Goal: Task Accomplishment & Management: Manage account settings

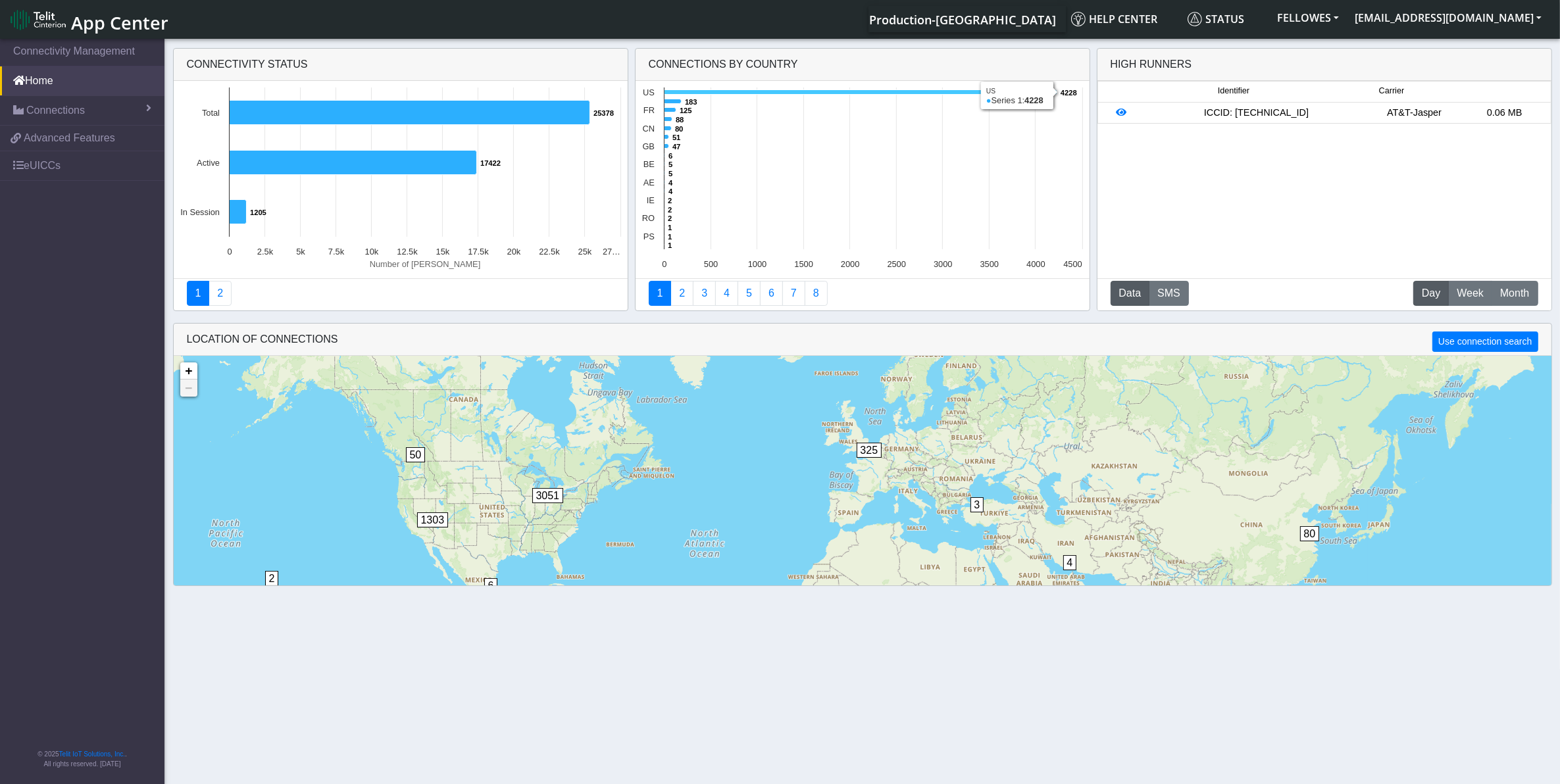
click at [714, 93] on icon at bounding box center [859, 91] width 393 height 4
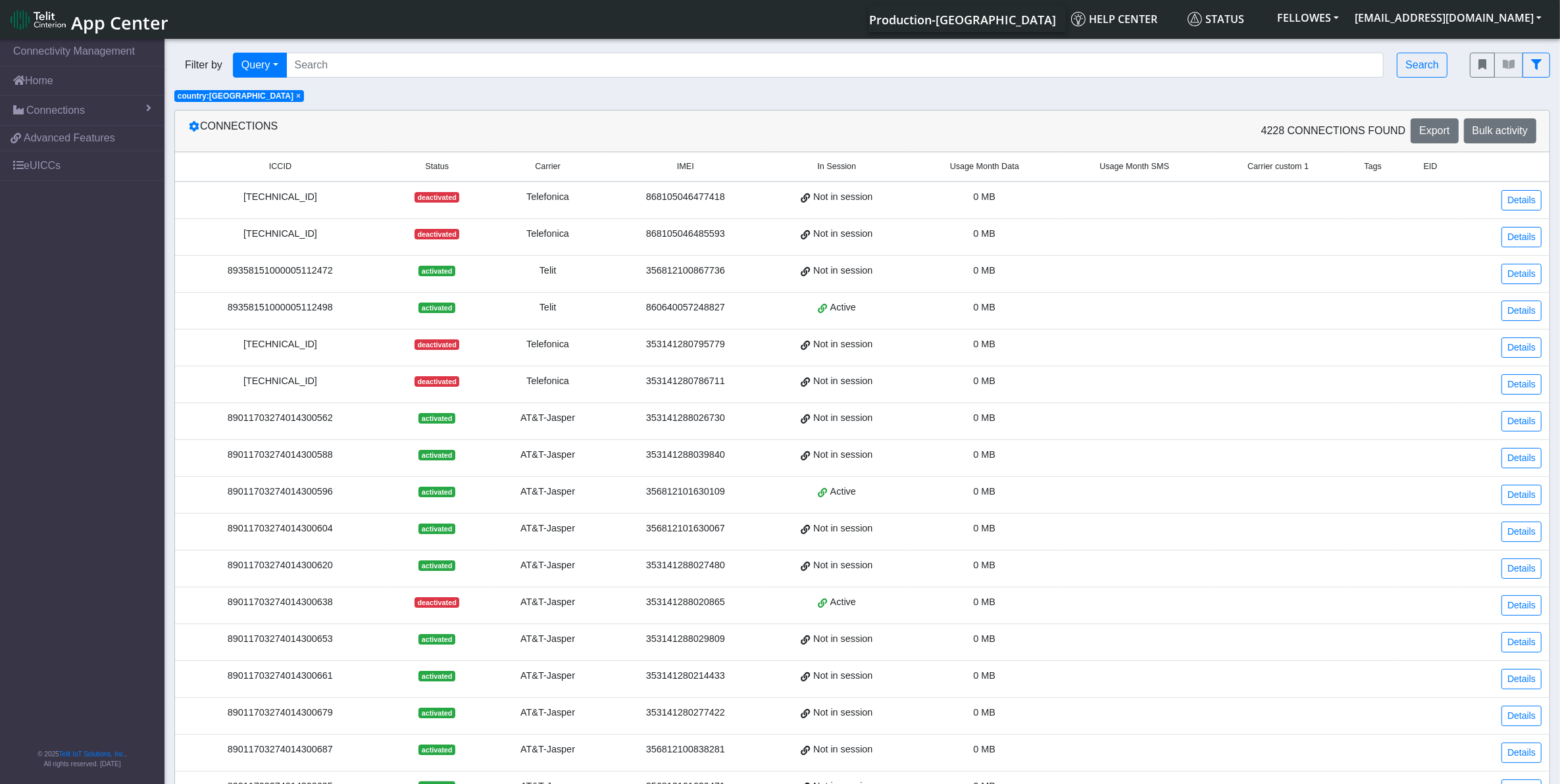
click at [993, 166] on span "Usage Month Data" at bounding box center [984, 166] width 69 height 12
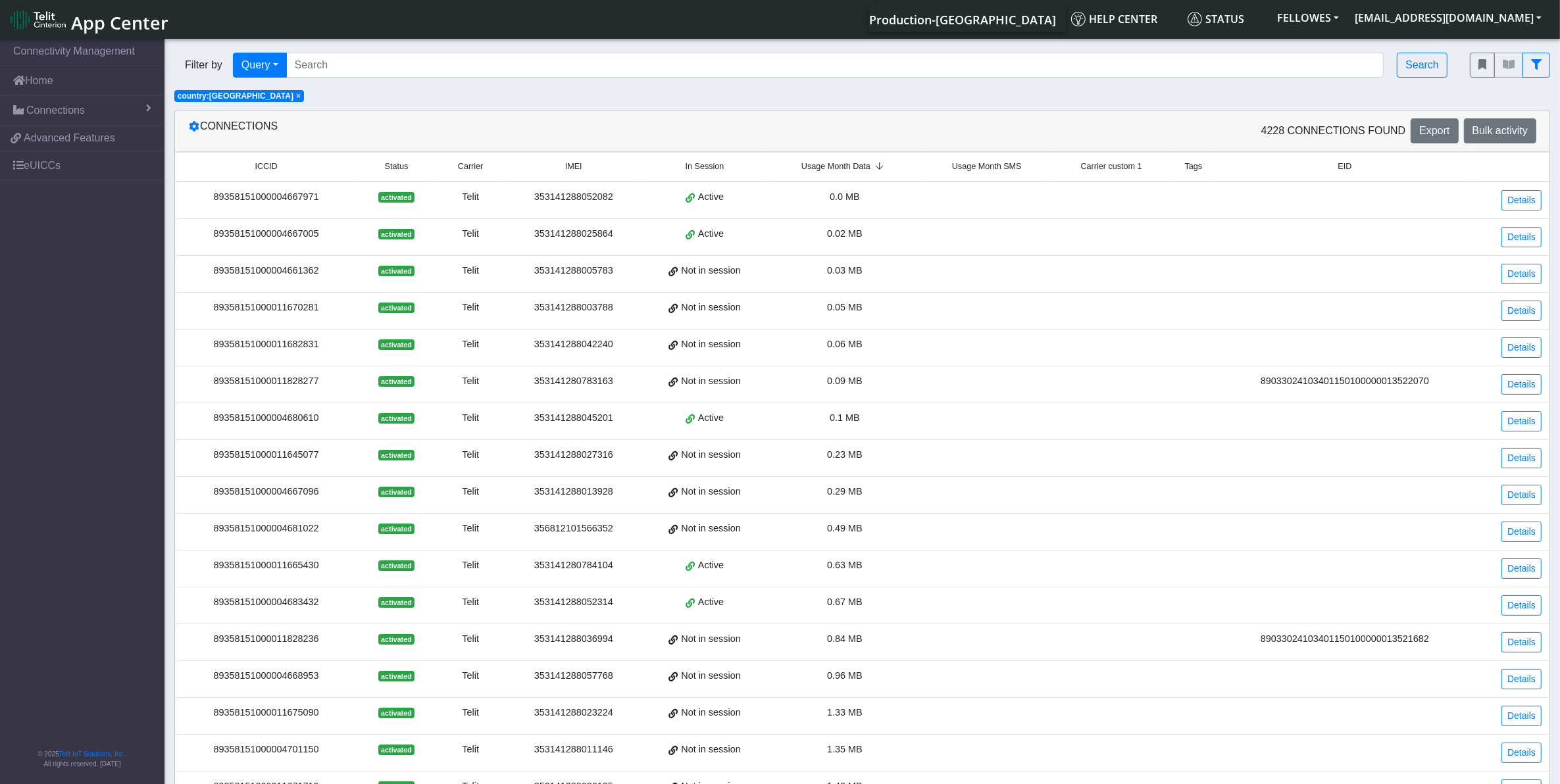
click at [851, 166] on span "Usage Month Data" at bounding box center [836, 166] width 69 height 12
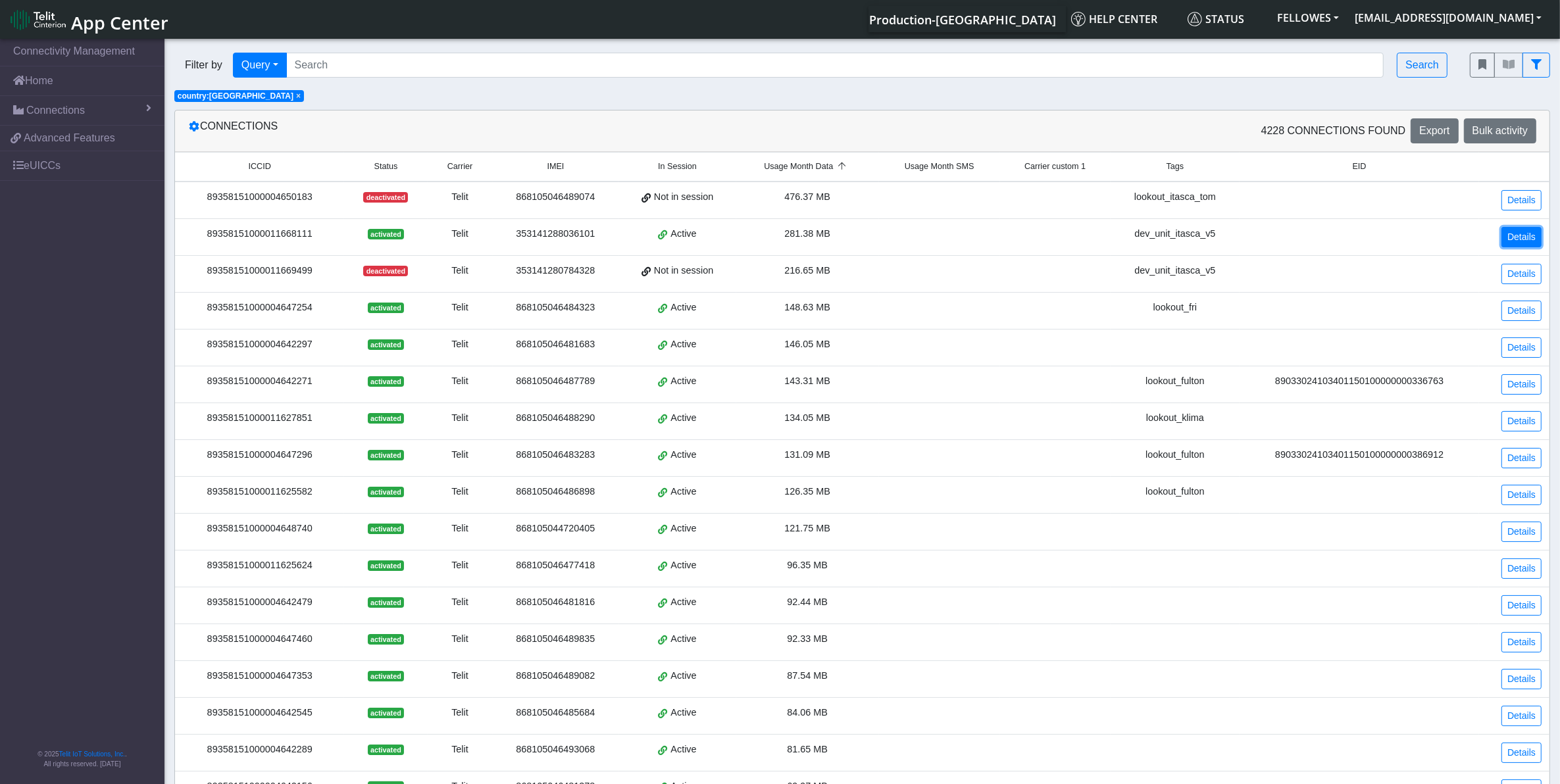
click at [1527, 232] on link "Details" at bounding box center [1521, 237] width 41 height 21
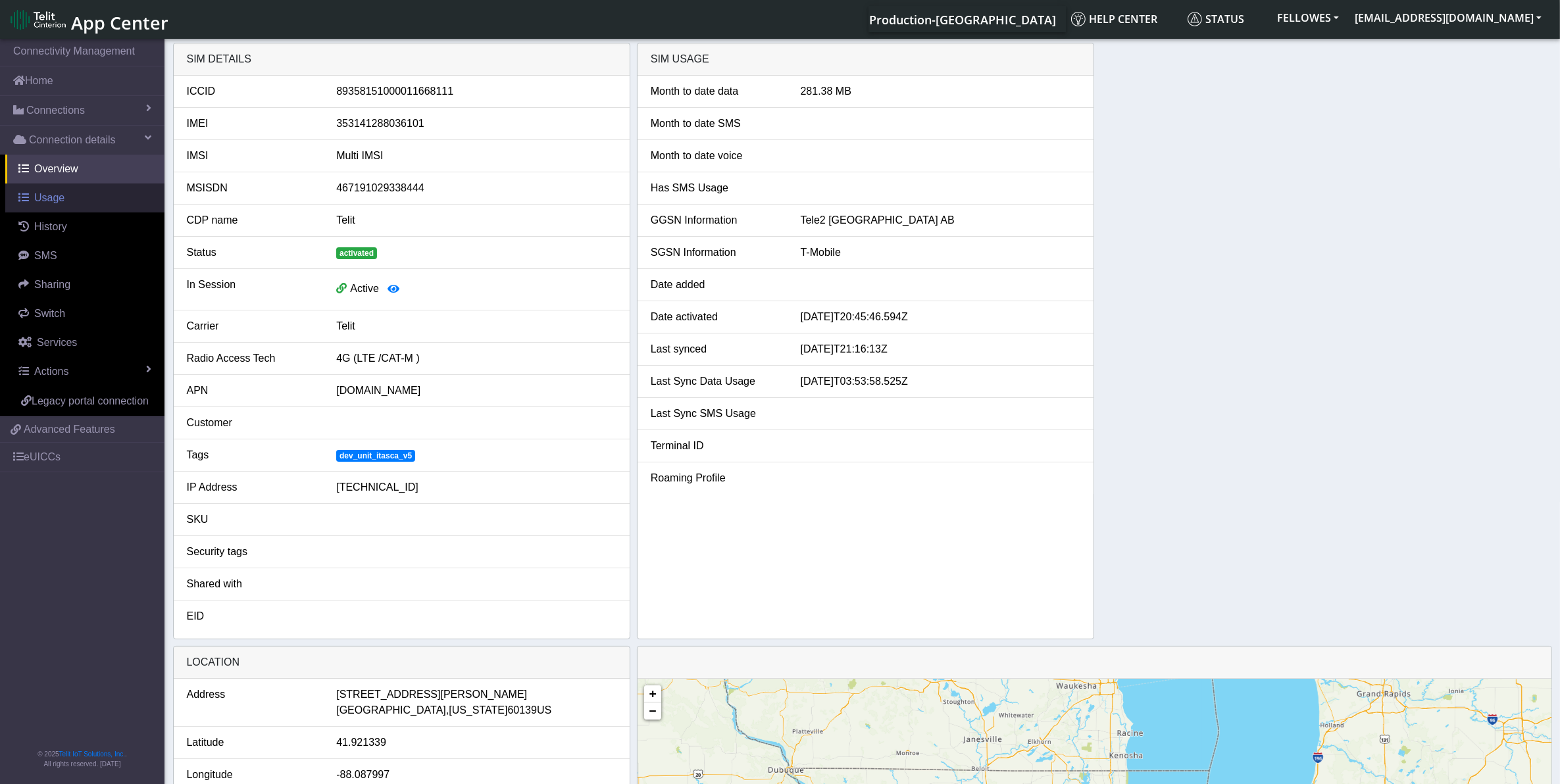
click at [85, 198] on link "Usage" at bounding box center [85, 198] width 160 height 29
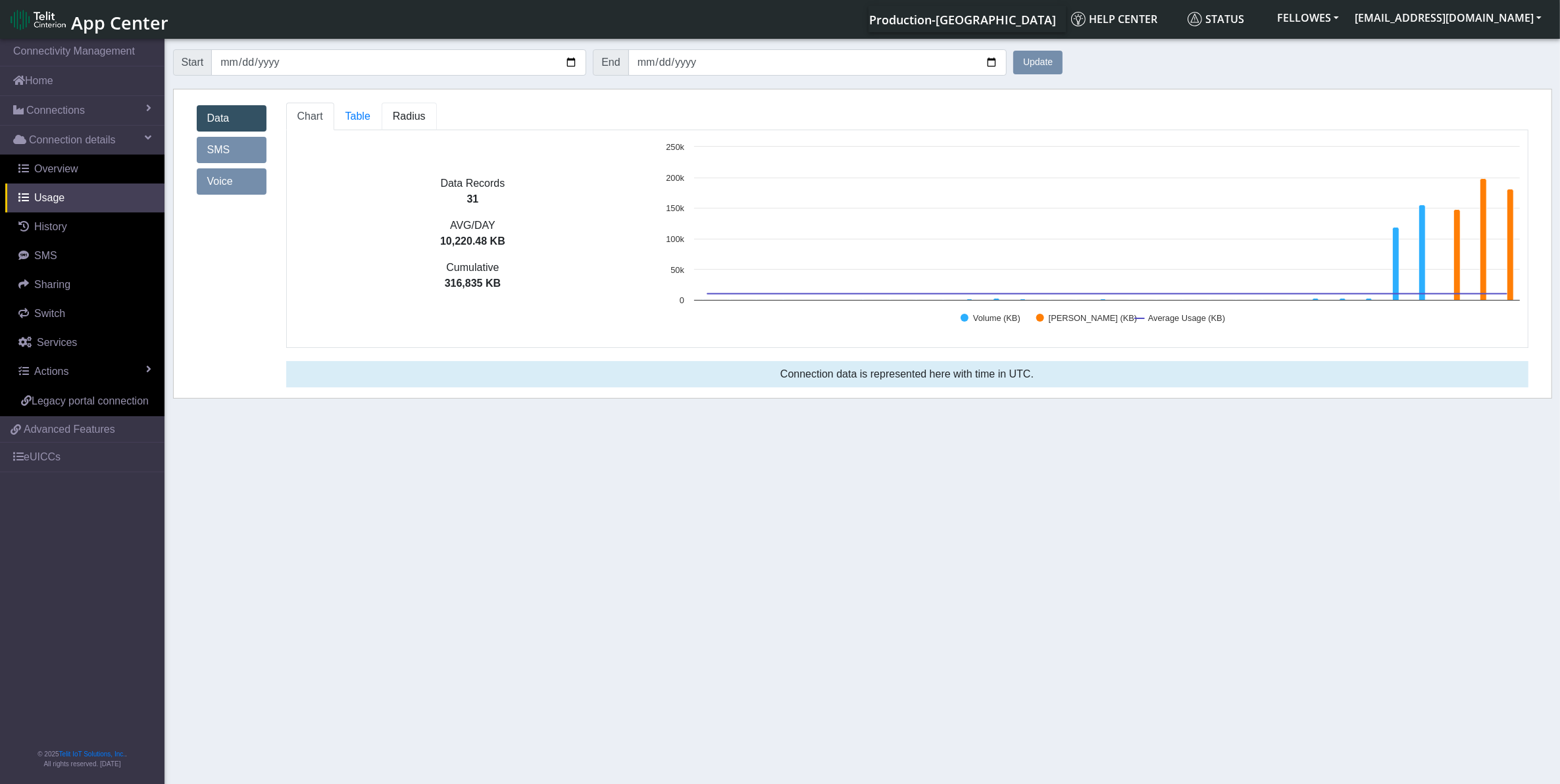
click at [396, 125] on link "Radius" at bounding box center [409, 116] width 55 height 28
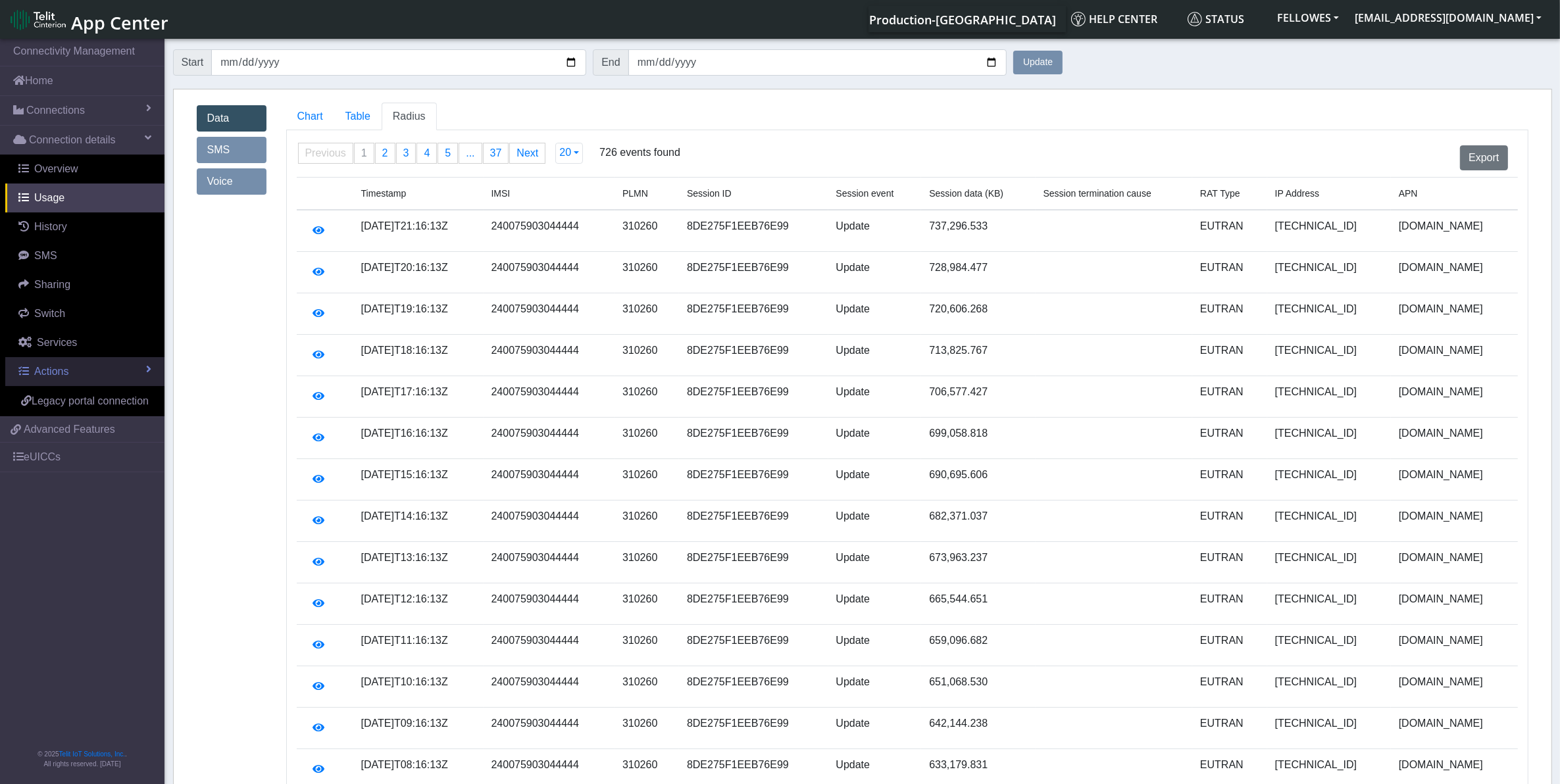
click at [94, 366] on link "Actions" at bounding box center [85, 372] width 160 height 29
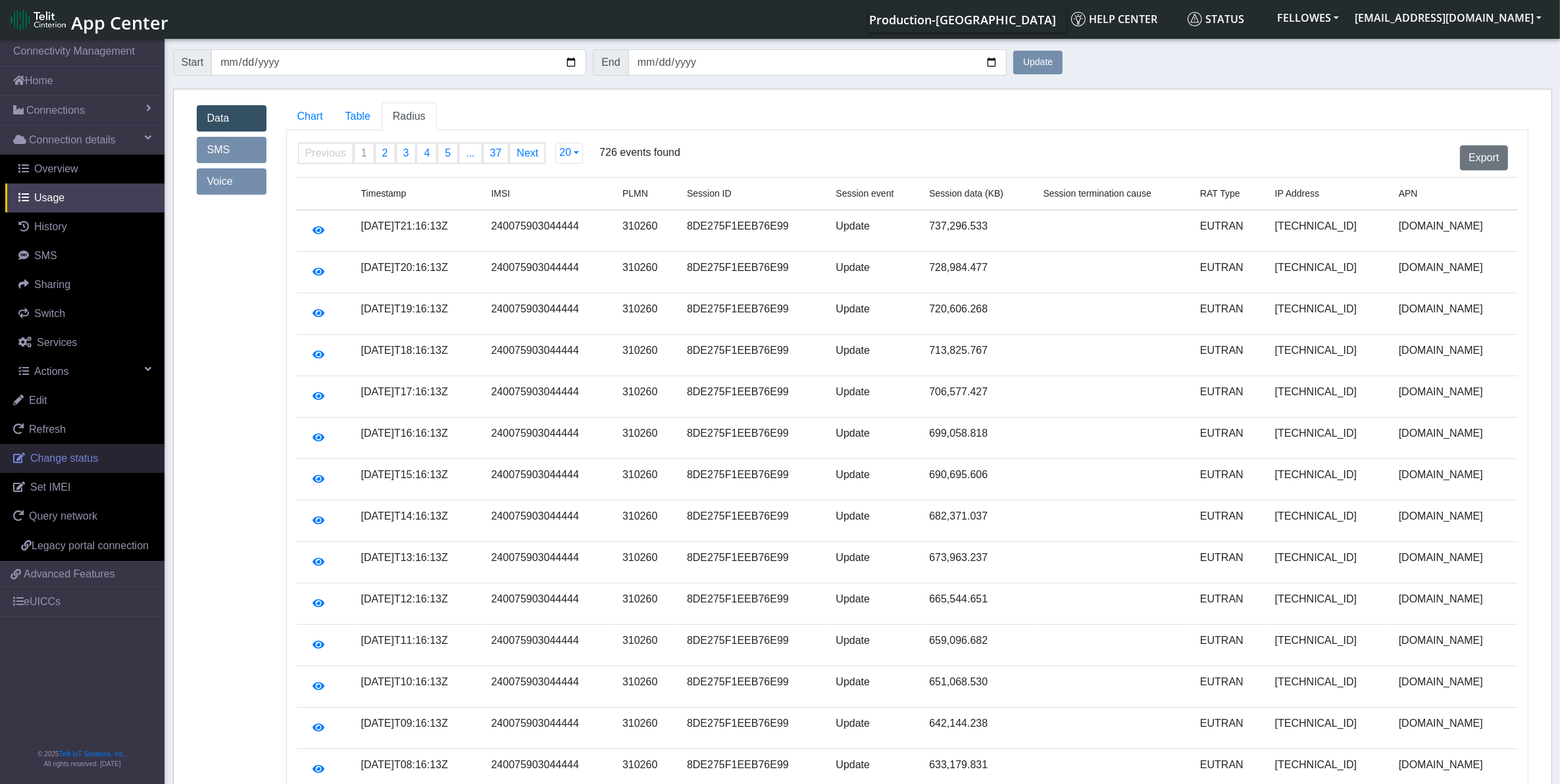
drag, startPoint x: 82, startPoint y: 461, endPoint x: 87, endPoint y: 454, distance: 8.6
click at [81, 461] on span "Change status" at bounding box center [64, 458] width 68 height 11
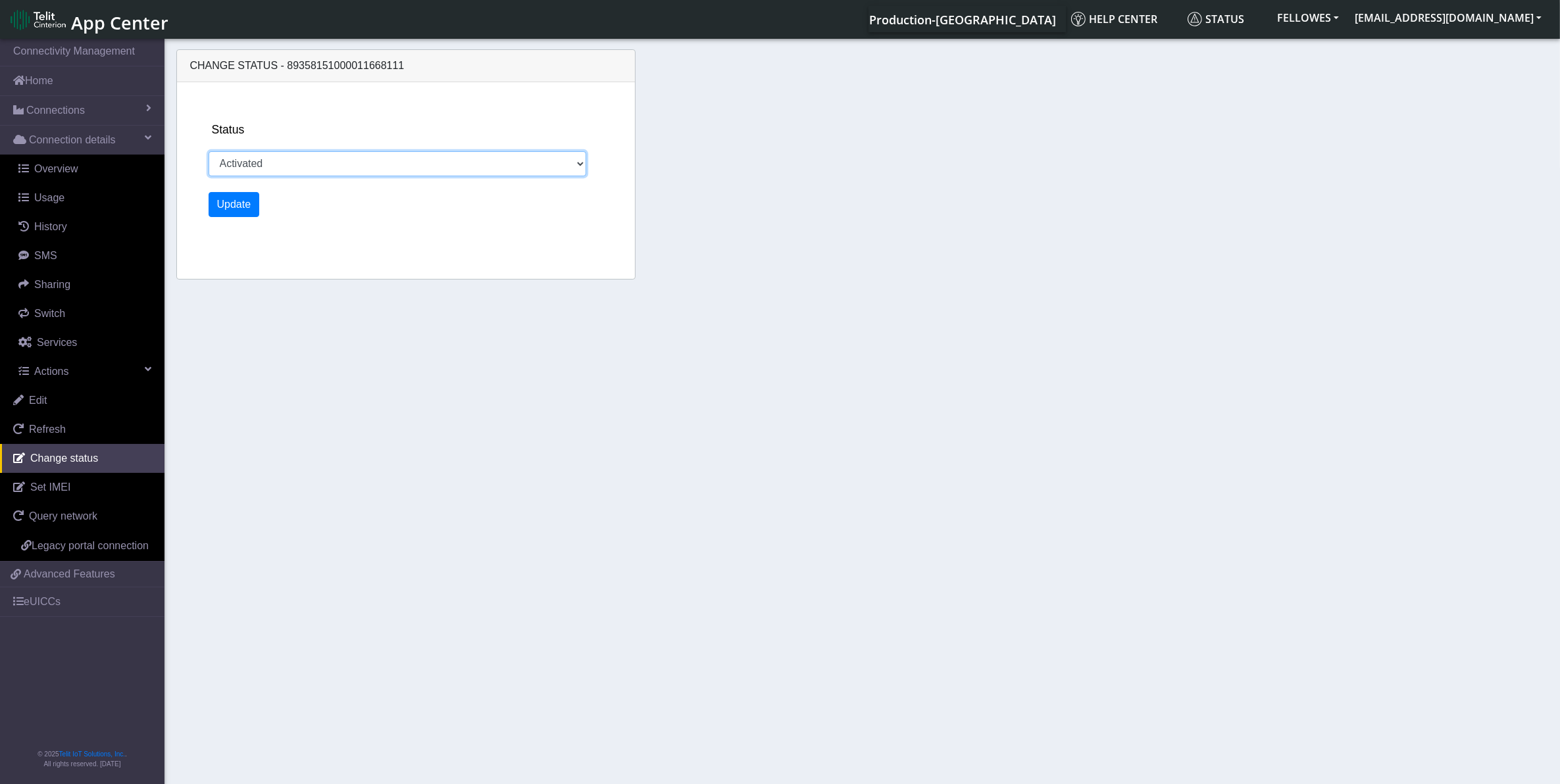
click at [304, 160] on select "Activated Deactivated" at bounding box center [398, 163] width 378 height 25
select select "deactivated"
click at [209, 151] on select "Activated Deactivated" at bounding box center [398, 163] width 378 height 25
click at [244, 198] on button "Update" at bounding box center [234, 204] width 51 height 25
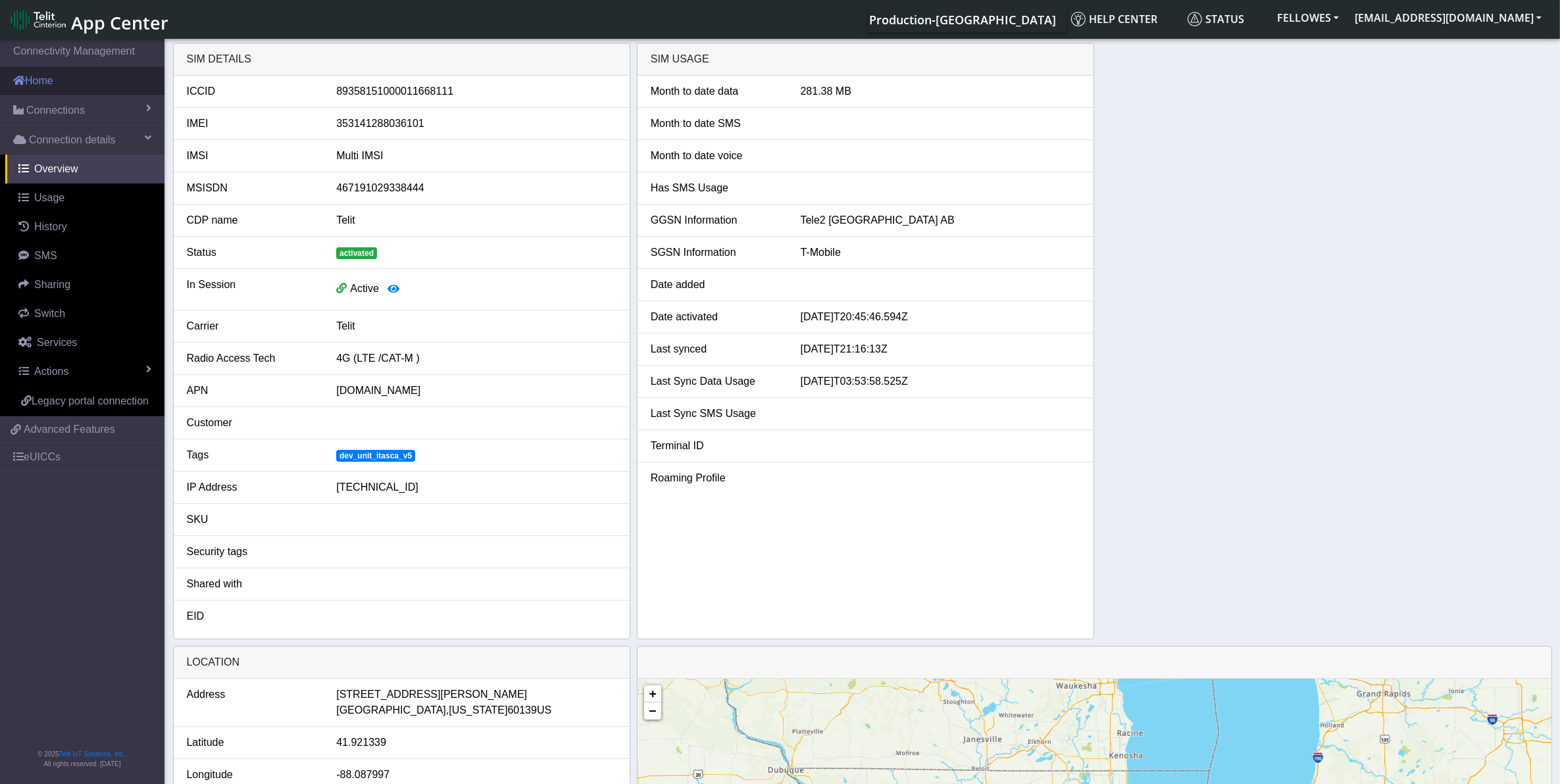
click at [94, 85] on link "Home" at bounding box center [82, 81] width 165 height 29
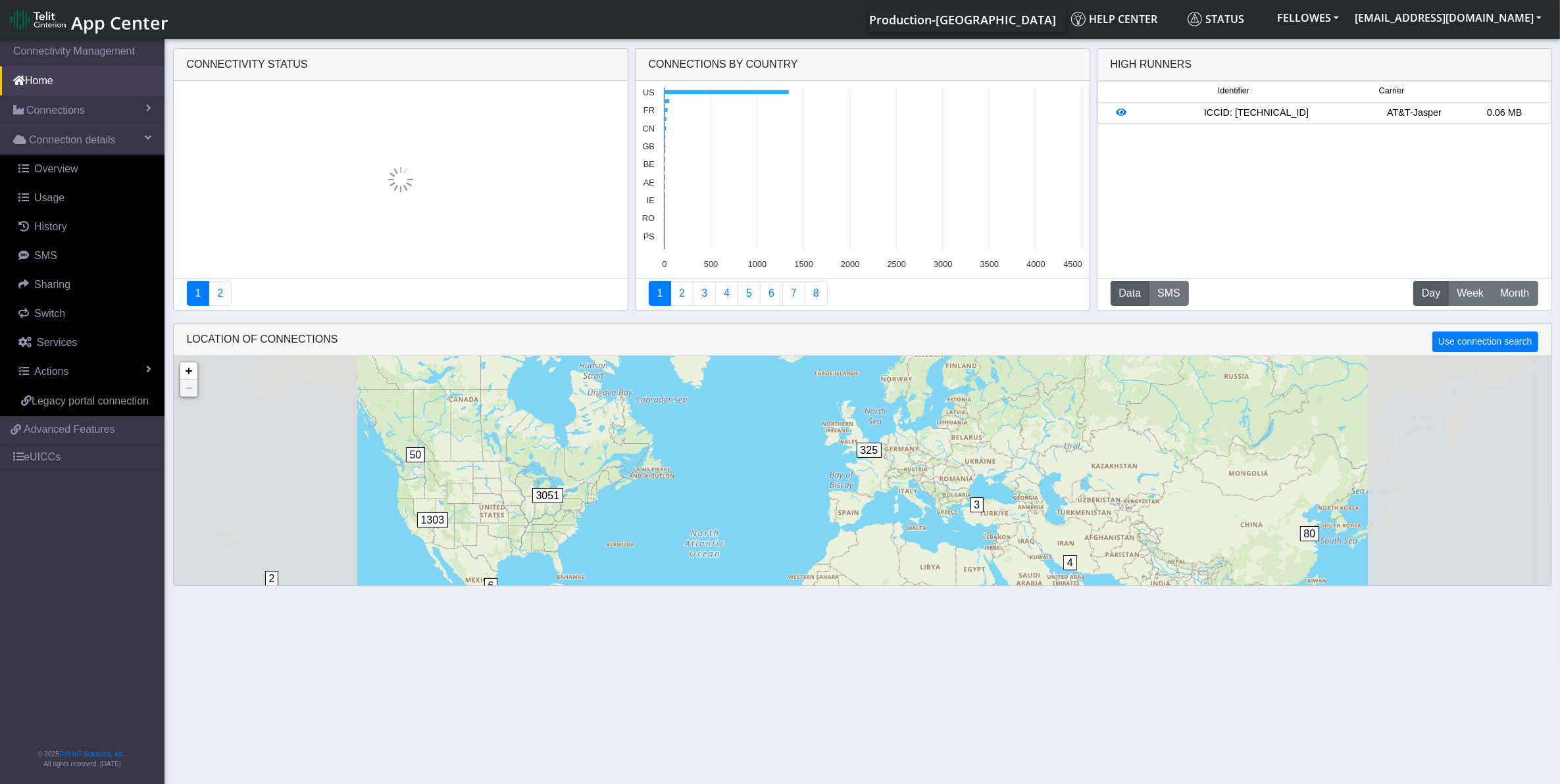
click at [134, 103] on section "Connectivity Management Home Connections List Map Connection details Overview U…" at bounding box center [780, 412] width 1560 height 752
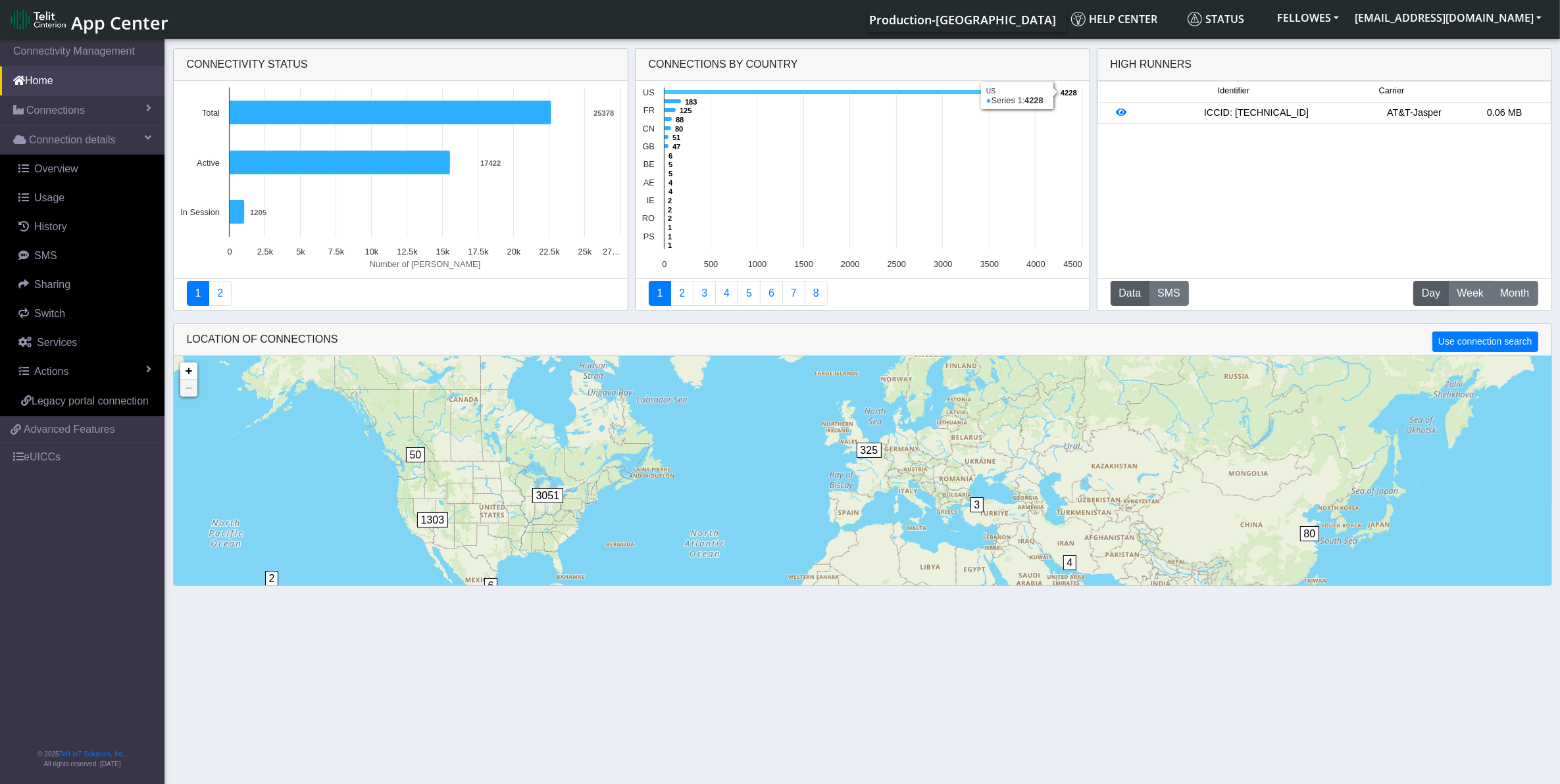
click at [696, 93] on icon at bounding box center [859, 91] width 393 height 4
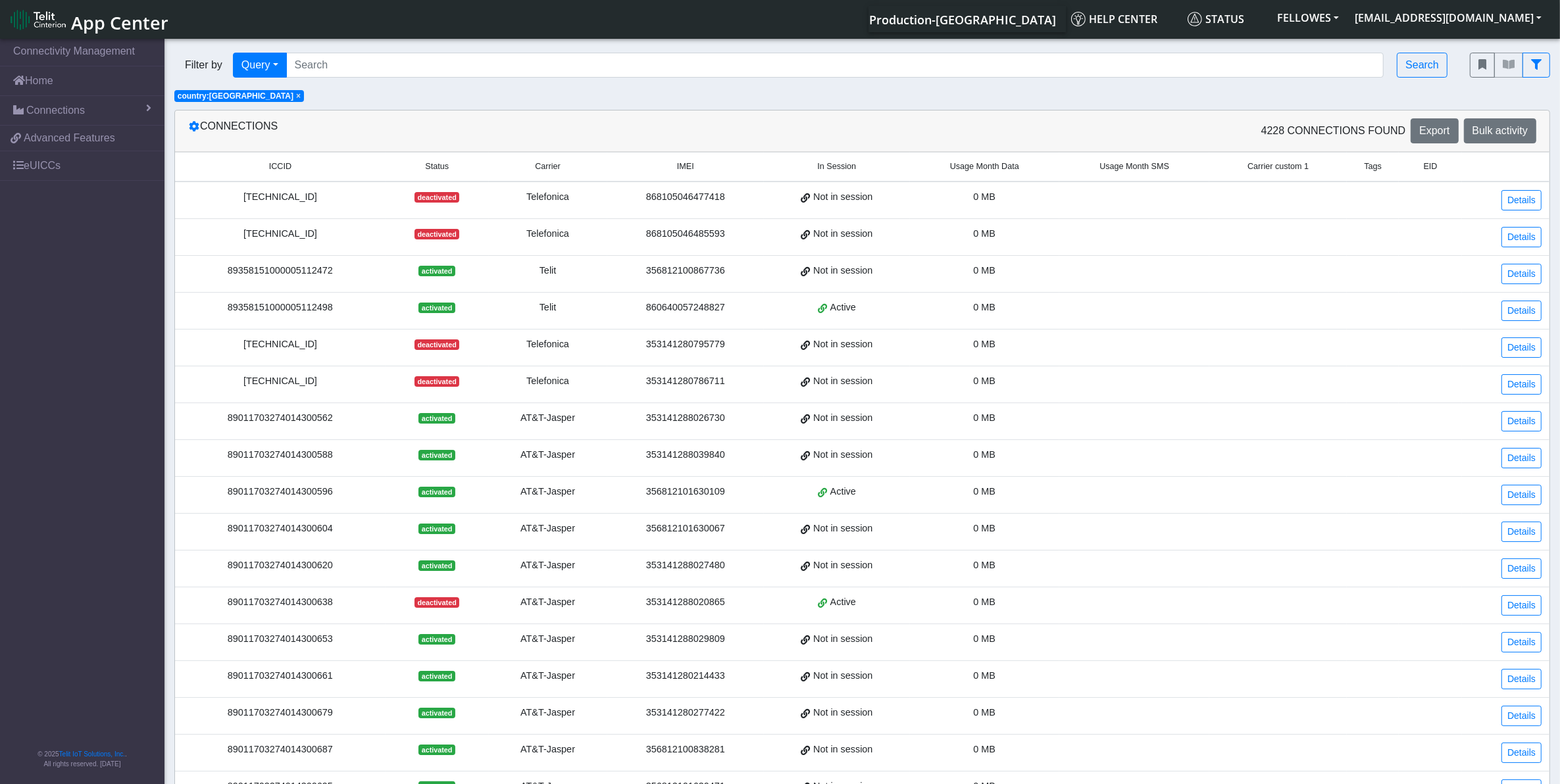
click at [985, 166] on span "Usage Month Data" at bounding box center [984, 166] width 69 height 12
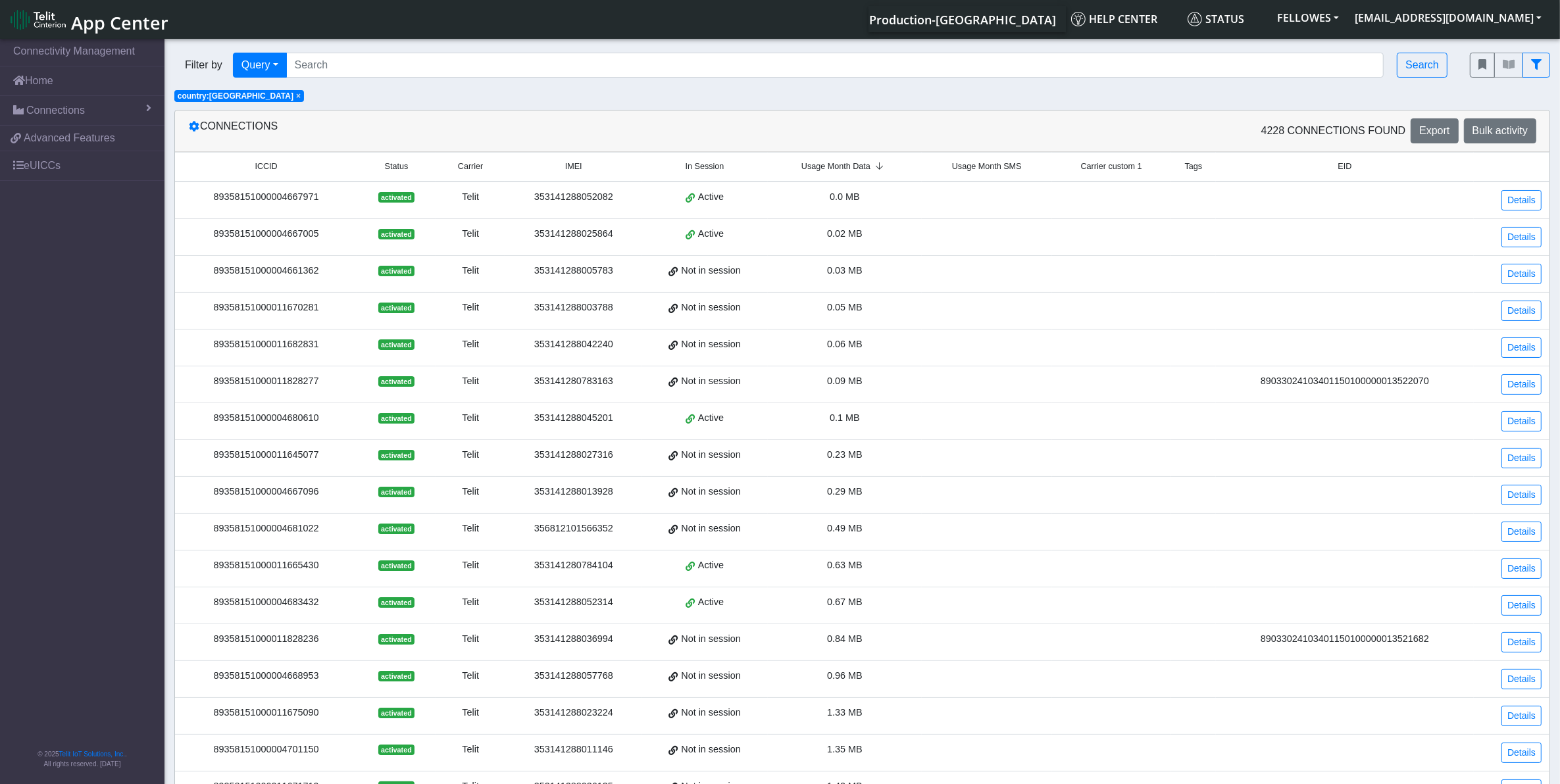
click at [852, 173] on span "Usage Month Data" at bounding box center [836, 166] width 69 height 12
